Goal: Task Accomplishment & Management: Manage account settings

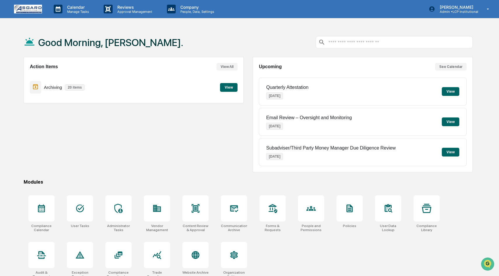
click at [231, 85] on button "View" at bounding box center [228, 87] width 17 height 9
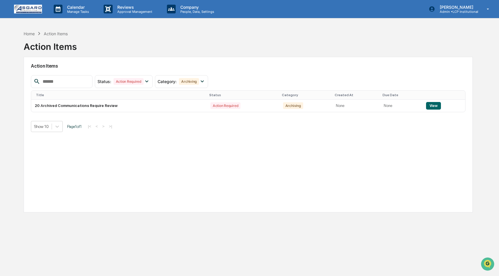
click at [213, 121] on div "Show 10 Page 1 of 1 |< < > >|" at bounding box center [248, 126] width 434 height 11
click at [435, 105] on button "View" at bounding box center [433, 106] width 15 height 8
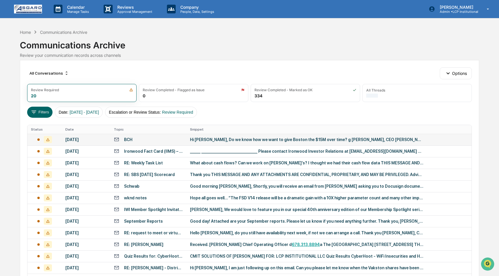
click at [230, 141] on div "Hi [PERSON_NAME], Do we know how we want to give Boston the $15M over time? g […" at bounding box center [306, 139] width 233 height 5
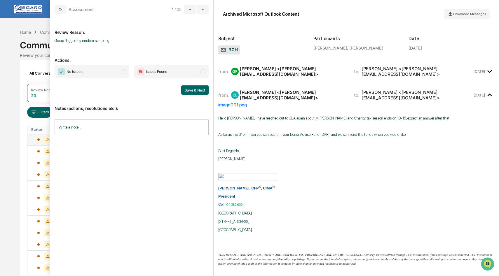
click at [123, 73] on span "modal" at bounding box center [123, 71] width 5 height 5
click at [194, 90] on button "Save & Next" at bounding box center [194, 89] width 27 height 9
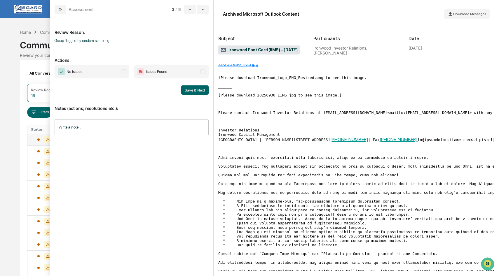
scroll to position [30, 0]
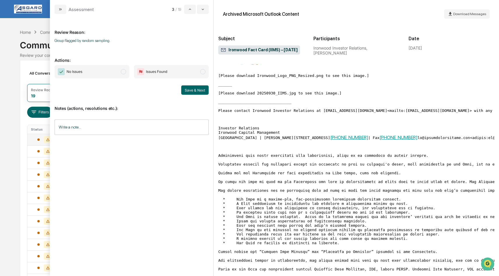
click at [120, 71] on span "No Issues" at bounding box center [92, 71] width 75 height 13
click at [198, 89] on button "Save & Next" at bounding box center [194, 89] width 27 height 9
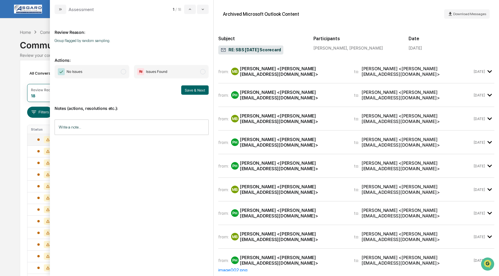
click at [488, 71] on icon "modal" at bounding box center [490, 72] width 10 height 10
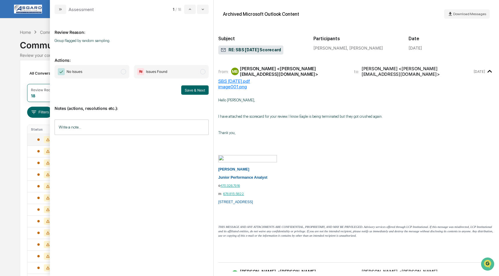
click at [489, 67] on icon "modal" at bounding box center [490, 72] width 10 height 10
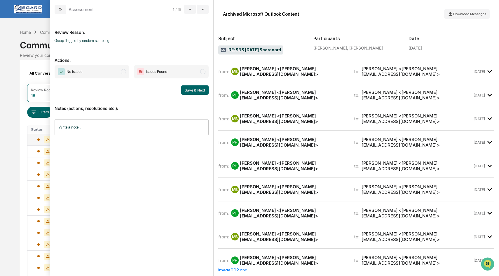
click at [392, 92] on div "[PERSON_NAME] <[PERSON_NAME][EMAIL_ADDRESS][DOMAIN_NAME]>" at bounding box center [416, 95] width 111 height 11
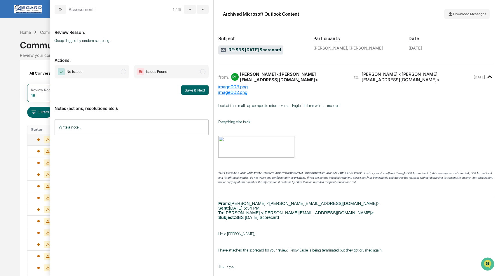
scroll to position [23, 0]
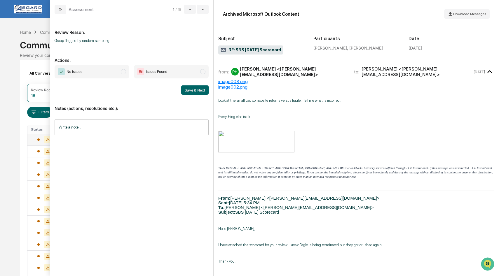
click at [491, 71] on icon "modal" at bounding box center [490, 72] width 10 height 10
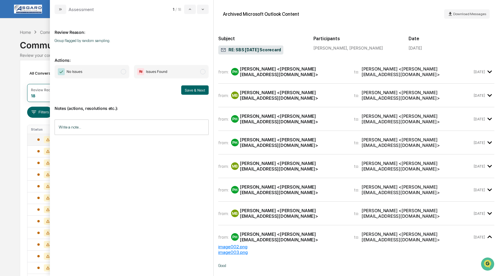
click at [369, 161] on div "from: MB [PERSON_NAME] <[PERSON_NAME][EMAIL_ADDRESS][DOMAIN_NAME]> to: [PERSON_…" at bounding box center [345, 166] width 254 height 11
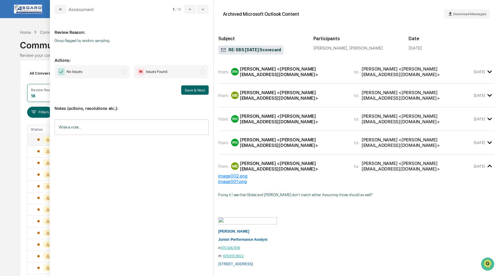
click at [487, 162] on icon "modal" at bounding box center [490, 167] width 10 height 10
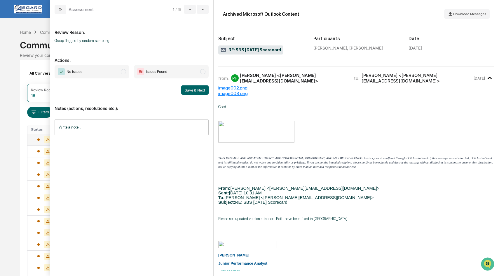
scroll to position [0, 0]
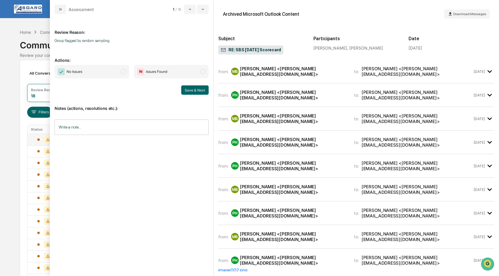
click at [124, 75] on span "No Issues" at bounding box center [92, 71] width 75 height 13
click at [196, 91] on button "Save & Next" at bounding box center [194, 89] width 27 height 9
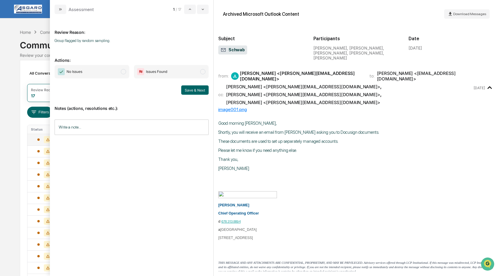
click at [123, 71] on span "modal" at bounding box center [123, 71] width 5 height 5
click at [187, 91] on button "Save & Next" at bounding box center [194, 89] width 27 height 9
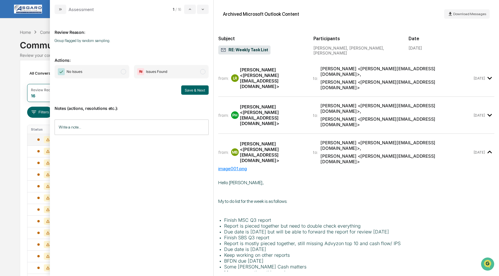
click at [123, 71] on span "modal" at bounding box center [123, 71] width 5 height 5
click at [192, 86] on button "Save & Next" at bounding box center [194, 89] width 27 height 9
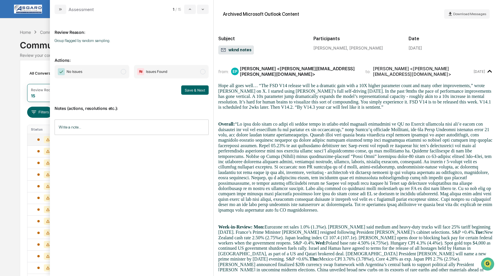
click at [124, 72] on span "modal" at bounding box center [123, 71] width 5 height 5
click at [193, 87] on button "Save & Next" at bounding box center [194, 89] width 27 height 9
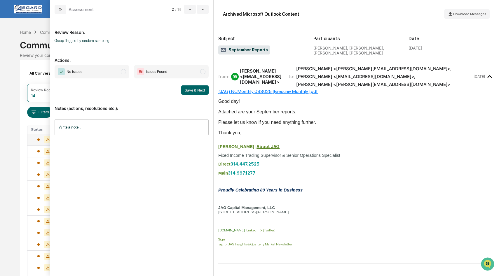
click at [121, 71] on span "modal" at bounding box center [123, 71] width 5 height 5
click at [189, 87] on button "Save & Next" at bounding box center [194, 89] width 27 height 9
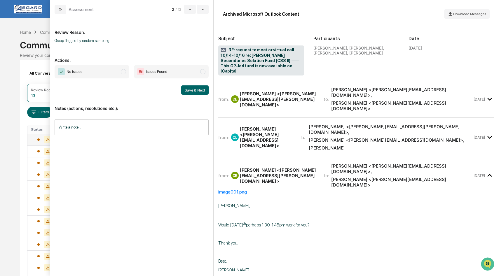
click at [124, 71] on span "modal" at bounding box center [123, 71] width 5 height 5
click at [194, 89] on button "Save & Next" at bounding box center [194, 89] width 27 height 9
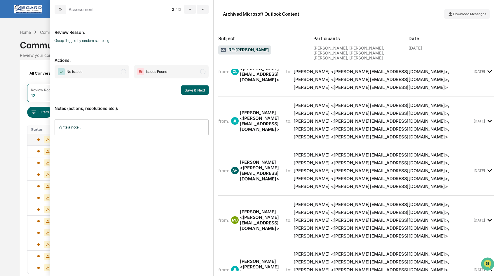
scroll to position [17, 0]
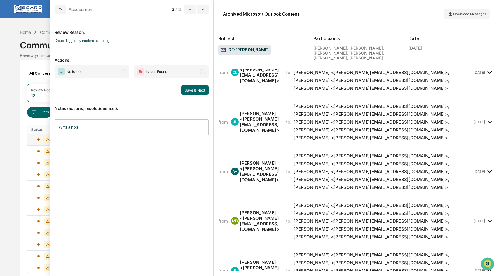
click at [491, 216] on icon "modal" at bounding box center [490, 221] width 10 height 10
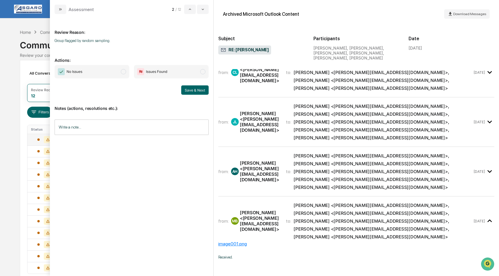
click at [489, 167] on icon "modal" at bounding box center [490, 172] width 10 height 10
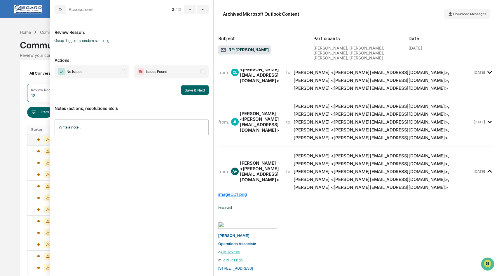
click at [489, 117] on icon "modal" at bounding box center [490, 122] width 10 height 10
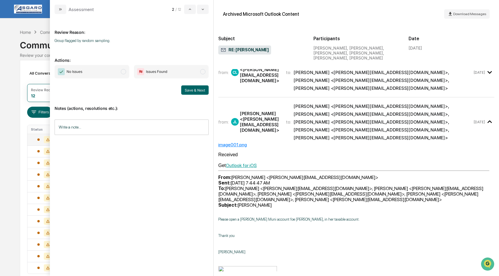
scroll to position [0, 0]
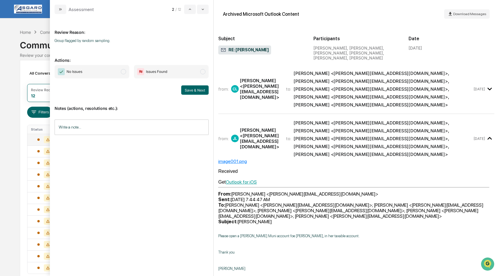
click at [486, 84] on icon "modal" at bounding box center [490, 89] width 10 height 10
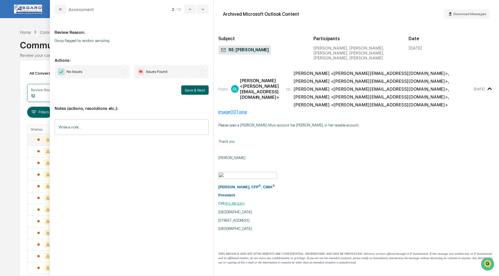
click at [125, 74] on span "No Issues" at bounding box center [92, 71] width 75 height 13
click at [194, 89] on button "Save & Next" at bounding box center [194, 89] width 27 height 9
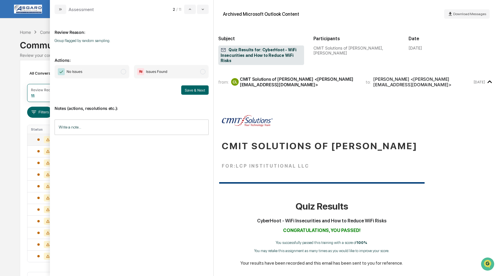
click at [124, 74] on span "modal" at bounding box center [123, 71] width 5 height 5
click at [190, 90] on button "Save & Next" at bounding box center [194, 89] width 27 height 9
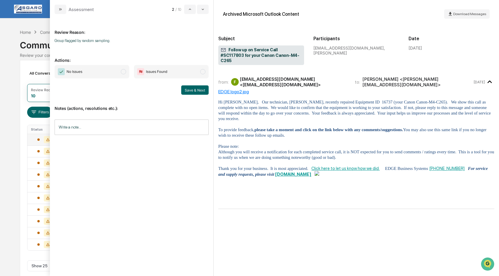
click at [124, 69] on span "modal" at bounding box center [123, 71] width 5 height 5
click at [190, 88] on button "Save & Next" at bounding box center [194, 89] width 27 height 9
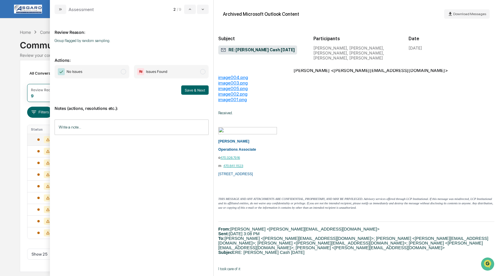
scroll to position [66, 0]
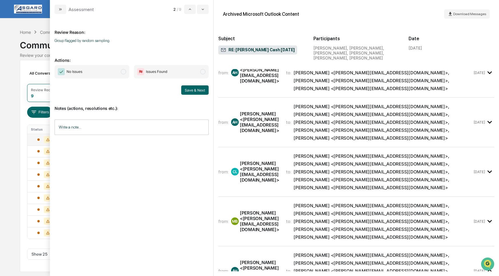
click at [124, 71] on span "modal" at bounding box center [123, 71] width 5 height 5
click at [195, 90] on button "Save & Next" at bounding box center [194, 89] width 27 height 9
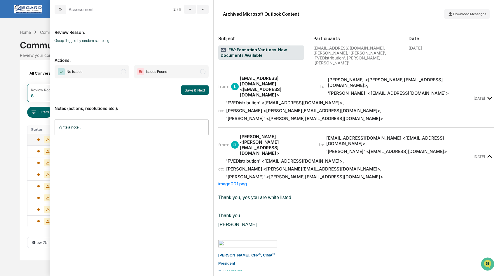
click at [206, 97] on div "Notes (actions, resolutions etc.): Write a note... Write a note..." at bounding box center [132, 118] width 154 height 47
click at [123, 71] on span "modal" at bounding box center [123, 71] width 5 height 5
click at [189, 89] on button "Save & Next" at bounding box center [194, 89] width 27 height 9
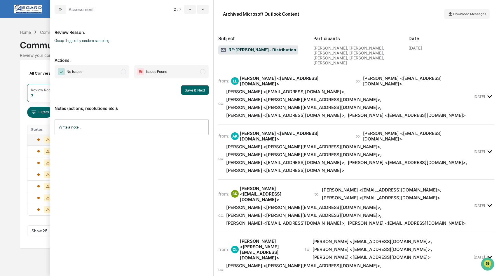
scroll to position [1, 0]
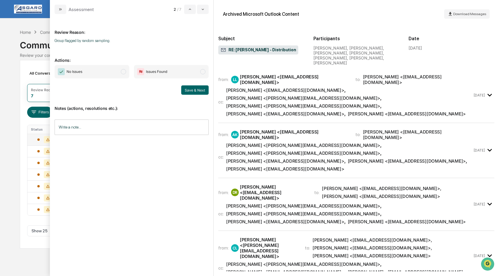
click at [485, 90] on icon "modal" at bounding box center [490, 95] width 10 height 10
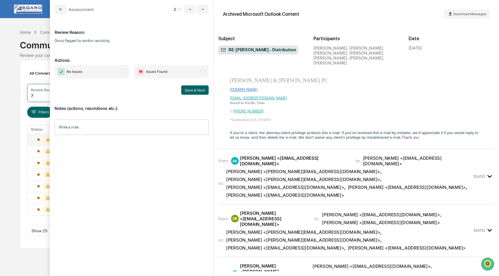
scroll to position [540, 0]
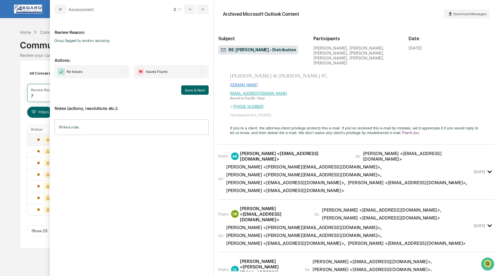
click at [488, 167] on icon "modal" at bounding box center [490, 172] width 10 height 10
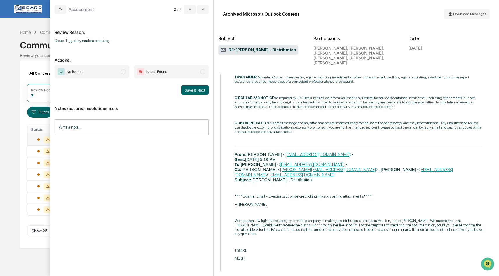
scroll to position [986, 0]
click at [123, 72] on span "modal" at bounding box center [123, 71] width 5 height 5
click at [192, 89] on button "Save & Next" at bounding box center [194, 89] width 27 height 9
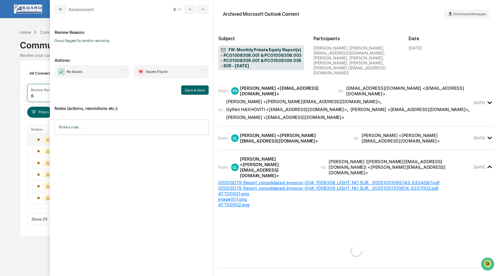
click at [123, 71] on span "modal" at bounding box center [123, 71] width 5 height 5
click at [194, 89] on button "Save & Next" at bounding box center [194, 89] width 27 height 9
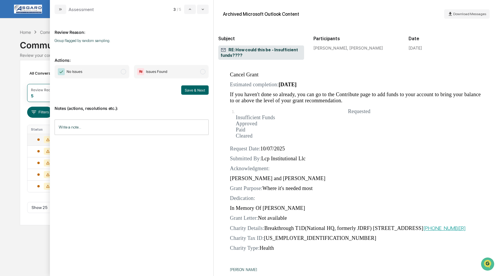
scroll to position [589, 0]
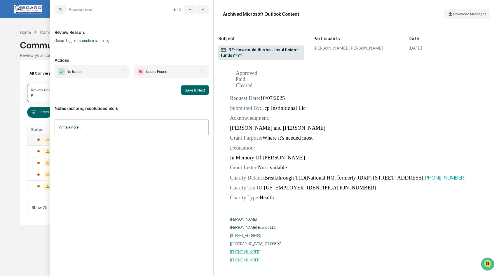
click at [124, 73] on span "modal" at bounding box center [123, 71] width 5 height 5
click at [193, 90] on button "Save & Next" at bounding box center [194, 89] width 27 height 9
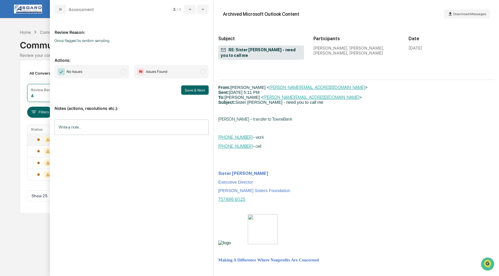
scroll to position [591, 0]
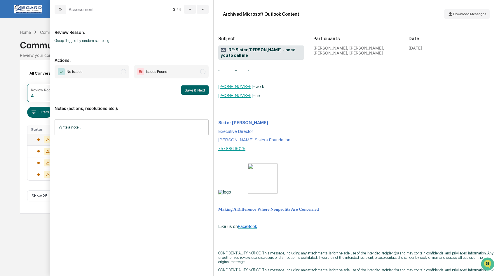
click at [124, 73] on span "modal" at bounding box center [123, 71] width 5 height 5
click at [197, 90] on button "Save & Next" at bounding box center [194, 89] width 27 height 9
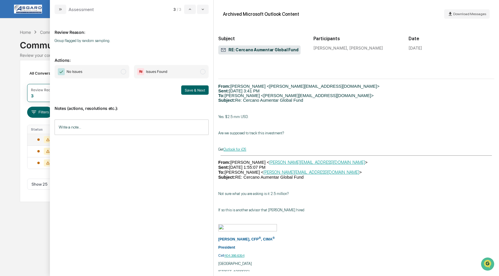
scroll to position [224, 0]
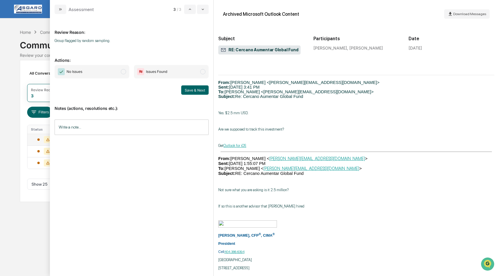
click at [124, 73] on span "modal" at bounding box center [123, 71] width 5 height 5
click at [189, 89] on button "Save & Next" at bounding box center [194, 89] width 27 height 9
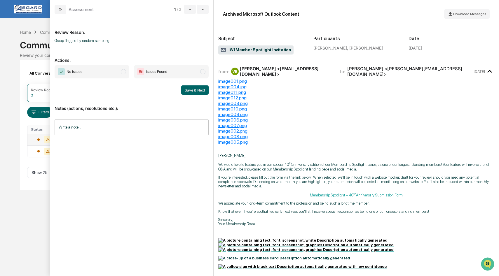
click at [123, 70] on span "modal" at bounding box center [123, 71] width 5 height 5
click at [192, 86] on button "Save & Next" at bounding box center [194, 89] width 27 height 9
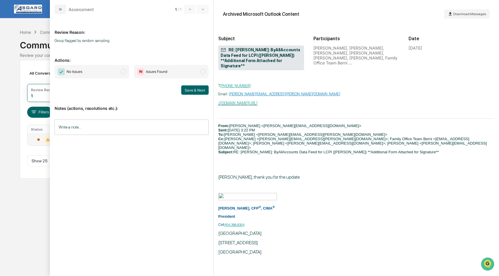
scroll to position [788, 0]
click at [122, 74] on span "modal" at bounding box center [123, 71] width 5 height 5
click at [190, 89] on button "Save & Next" at bounding box center [194, 89] width 27 height 9
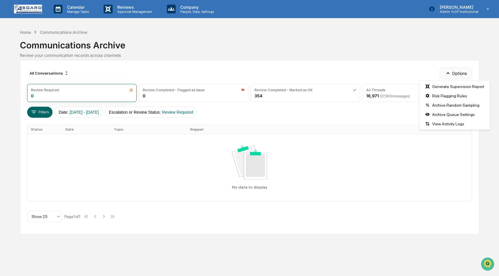
click at [449, 74] on icon "button" at bounding box center [447, 73] width 6 height 6
click at [453, 104] on div "Archive Random Sampling" at bounding box center [454, 105] width 68 height 9
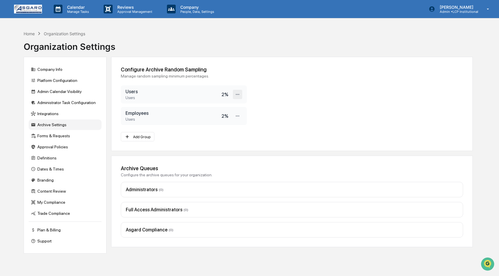
click at [236, 95] on icon at bounding box center [238, 95] width 6 height 6
click at [217, 106] on div "Edit" at bounding box center [218, 104] width 47 height 10
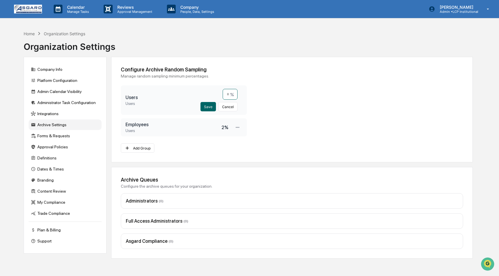
drag, startPoint x: 229, startPoint y: 95, endPoint x: 226, endPoint y: 95, distance: 3.5
click at [226, 95] on input "*" at bounding box center [230, 94] width 15 height 11
type input "*"
click at [276, 122] on div "Configure Archive Random Sampling Manage random sampling minimum percentages. U…" at bounding box center [291, 110] width 361 height 106
click at [237, 128] on icon at bounding box center [238, 128] width 6 height 6
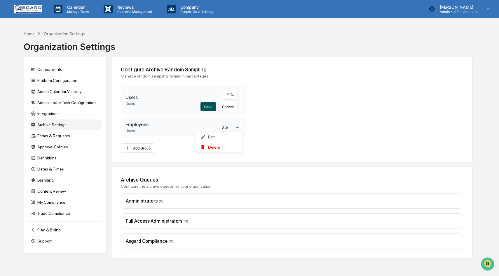
click at [210, 109] on button "Save" at bounding box center [207, 106] width 15 height 9
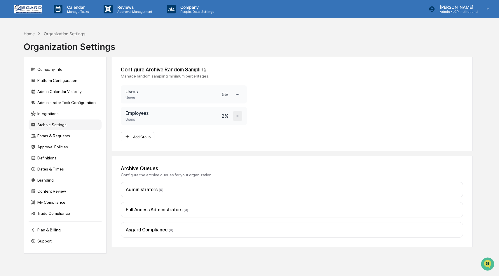
click at [238, 119] on icon at bounding box center [238, 116] width 6 height 6
click at [213, 125] on div "Edit" at bounding box center [218, 126] width 47 height 10
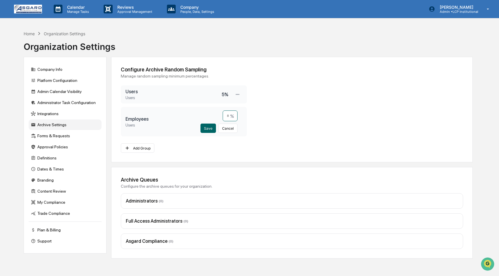
drag, startPoint x: 228, startPoint y: 119, endPoint x: 225, endPoint y: 119, distance: 3.8
click at [225, 119] on input "*" at bounding box center [230, 116] width 15 height 11
type input "*"
click at [208, 127] on button "Save" at bounding box center [207, 128] width 15 height 9
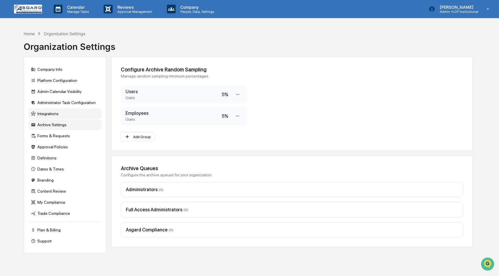
click at [59, 114] on div "Integrations" at bounding box center [65, 113] width 73 height 10
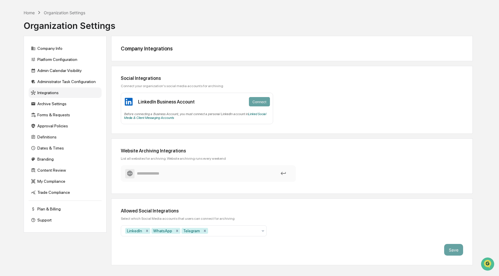
scroll to position [21, 0]
click at [262, 230] on icon at bounding box center [262, 231] width 5 height 5
type input "*"
type input "********"
click at [232, 241] on div "No options" at bounding box center [193, 244] width 145 height 9
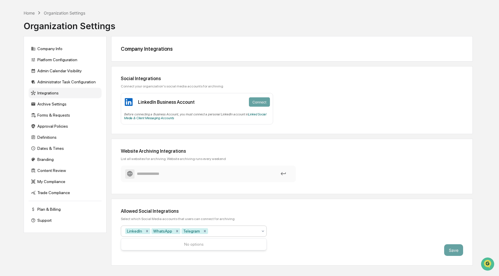
click at [285, 239] on div "Allowed Social Integrations Select which Social Media accounts that users can c…" at bounding box center [291, 232] width 361 height 67
click at [50, 103] on div "Archive Settings" at bounding box center [65, 104] width 73 height 10
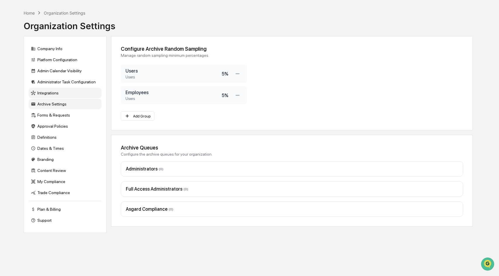
click at [54, 95] on div "Integrations" at bounding box center [65, 93] width 73 height 10
